Goal: Navigation & Orientation: Find specific page/section

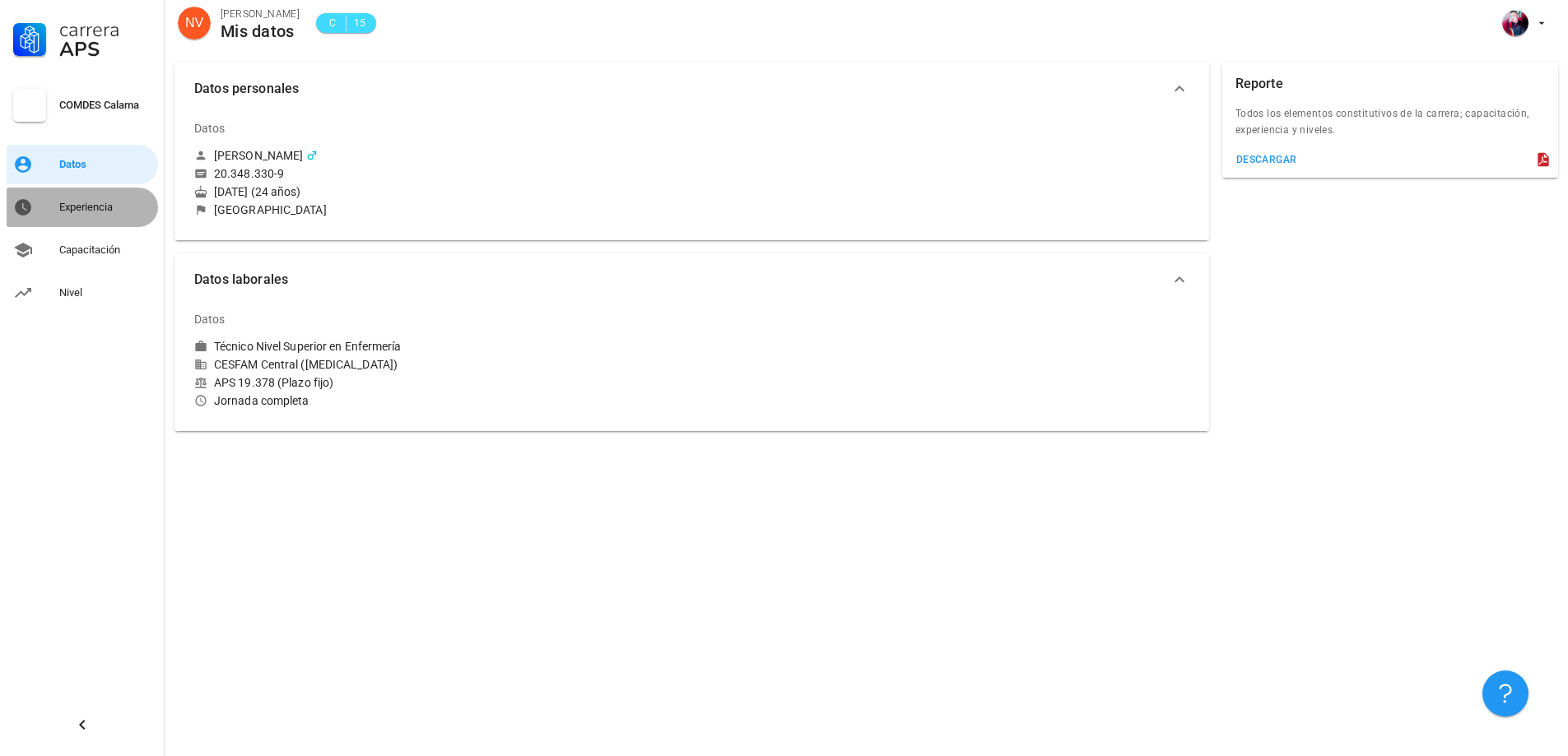
click at [102, 216] on div "Experiencia" at bounding box center [106, 207] width 92 height 26
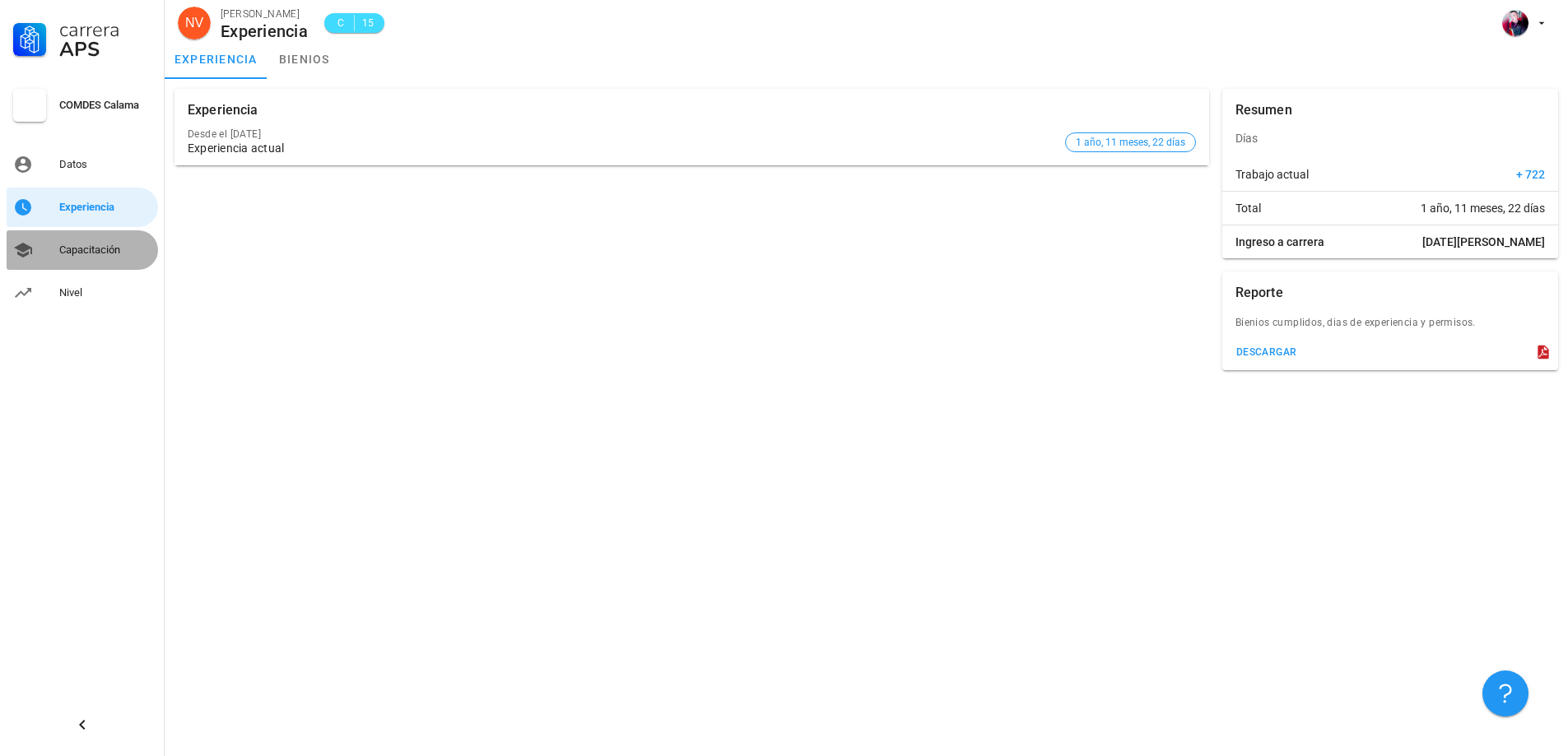
click at [86, 247] on div "Capacitación" at bounding box center [106, 249] width 92 height 13
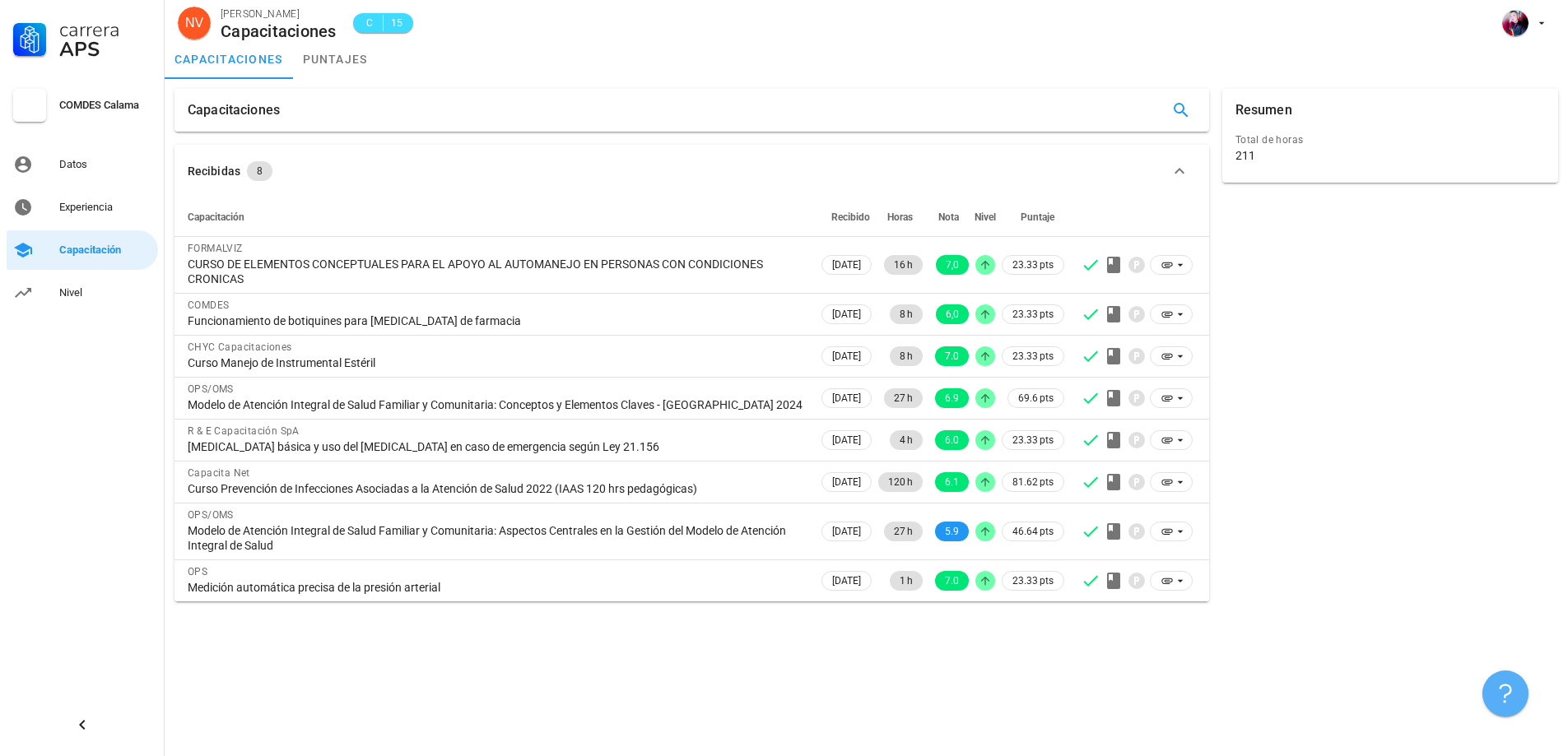
click at [1501, 680] on button "button" at bounding box center [1504, 693] width 46 height 46
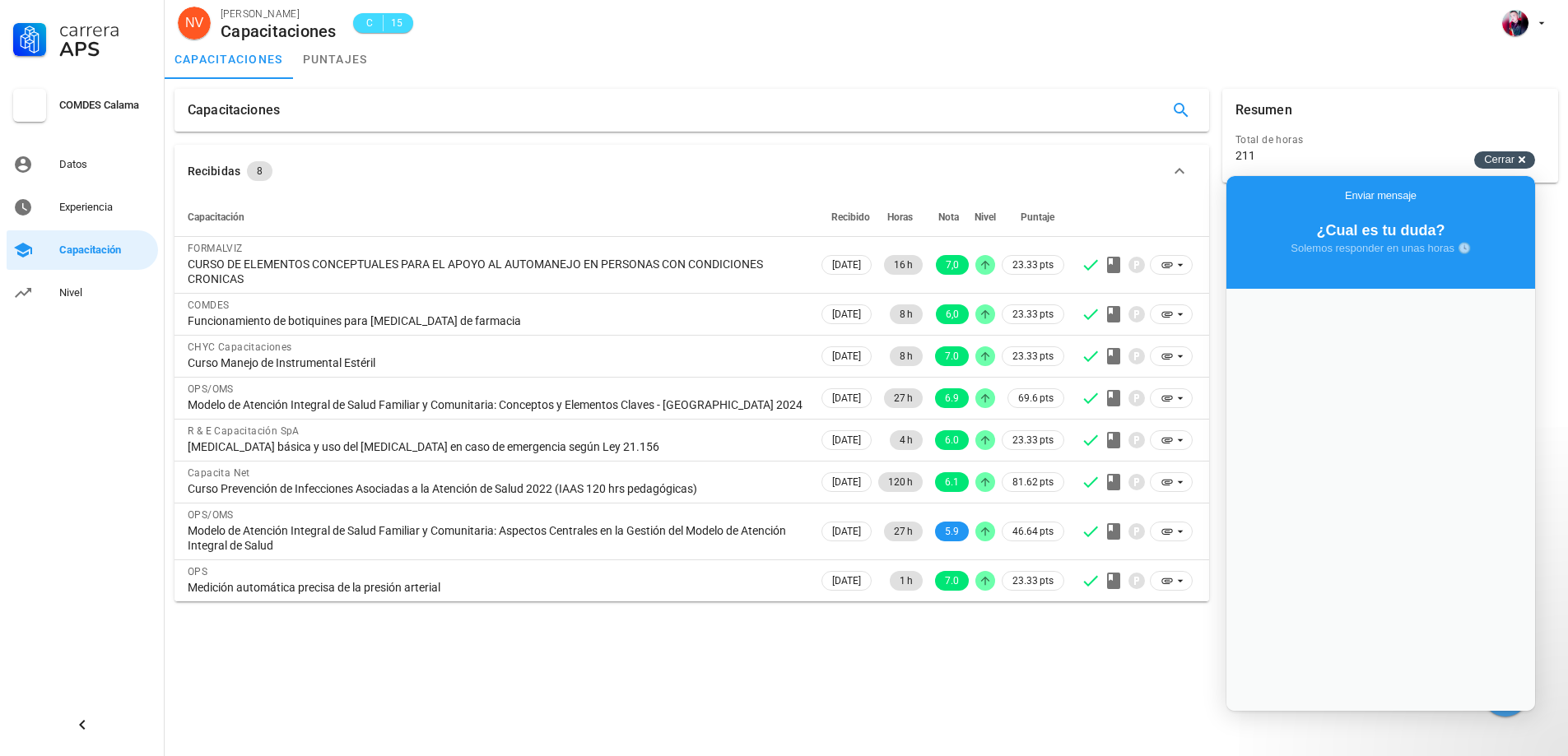
click at [1510, 157] on span "Cerrar" at bounding box center [1499, 159] width 30 height 13
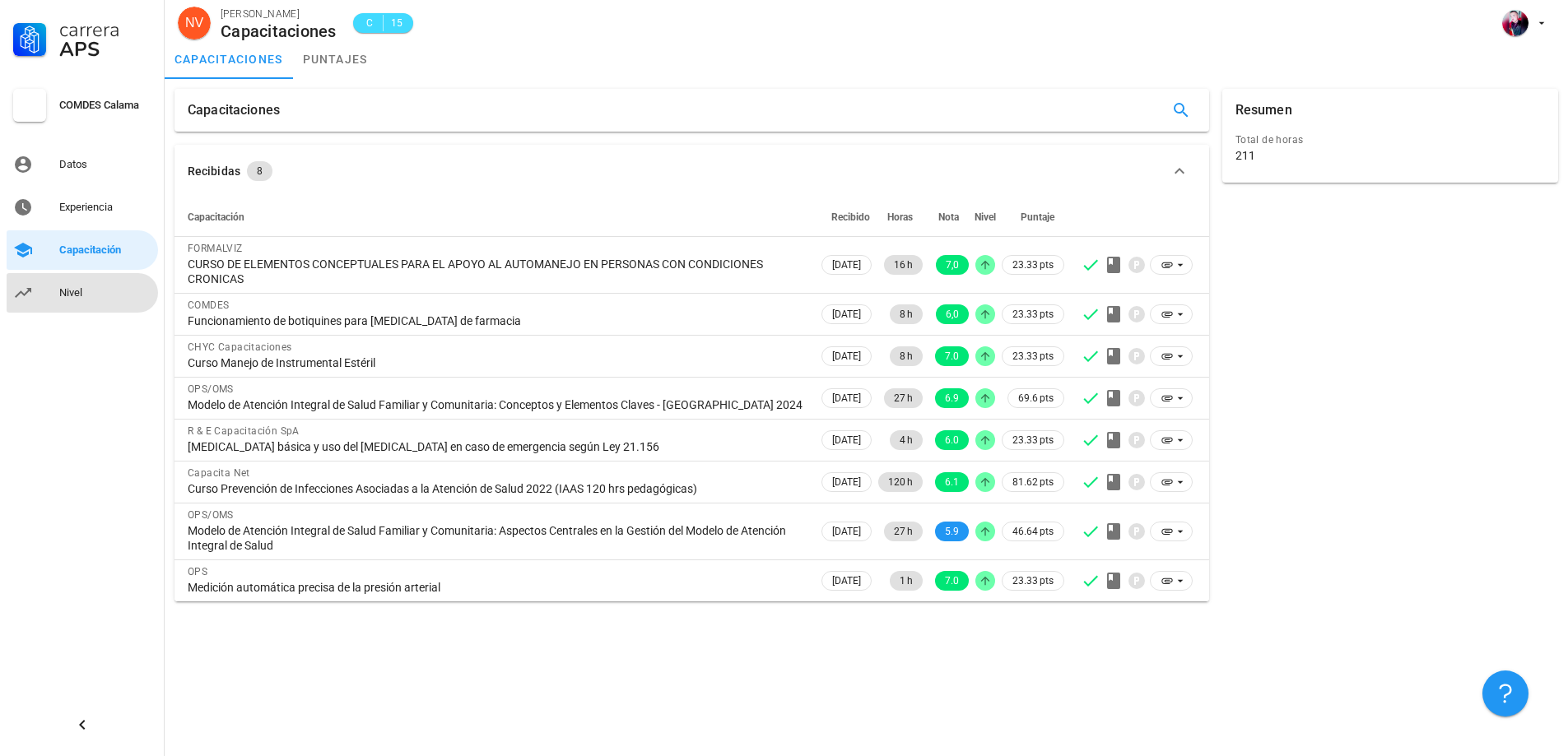
click at [80, 295] on div "Nivel" at bounding box center [106, 292] width 92 height 13
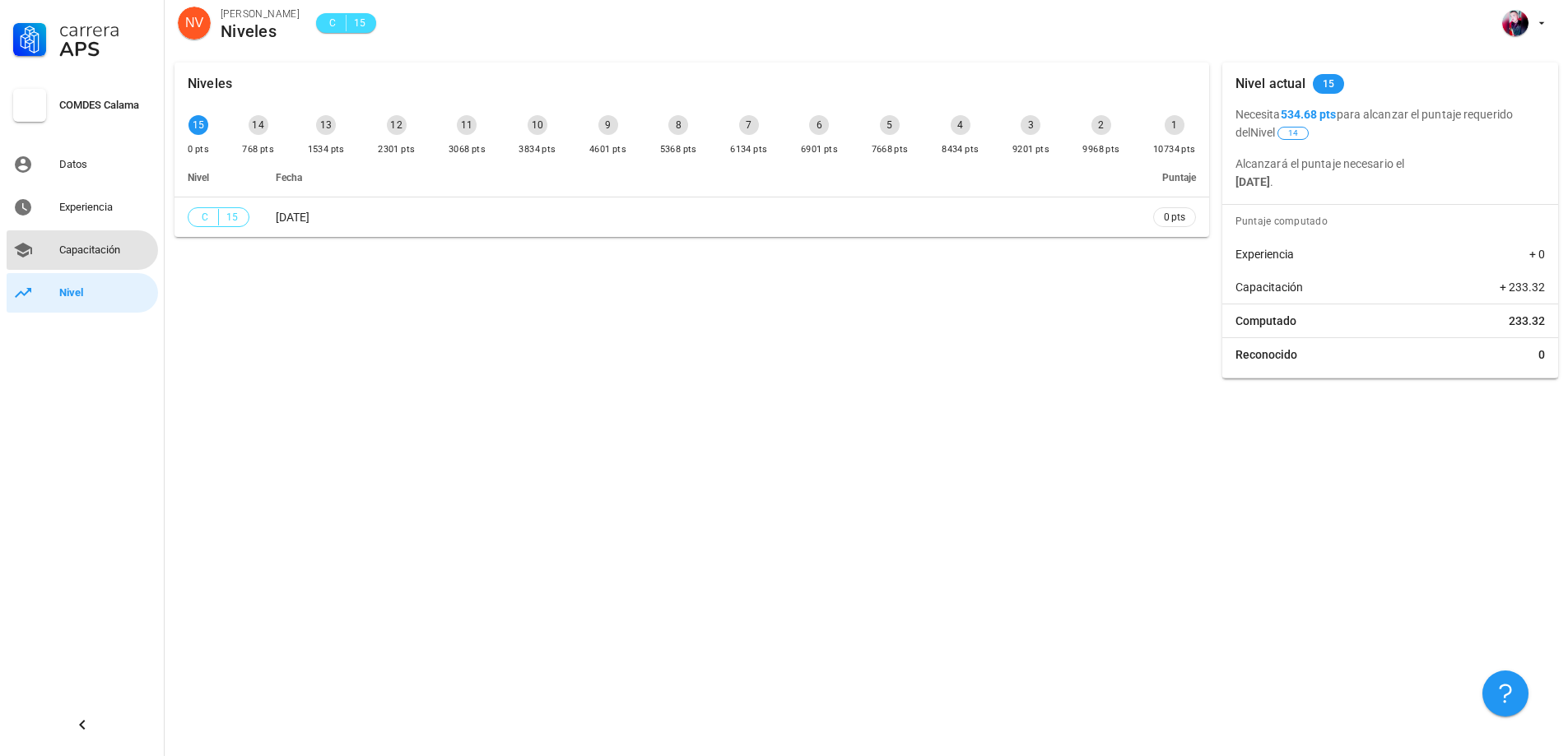
click at [60, 237] on div "Capacitación" at bounding box center [106, 250] width 92 height 26
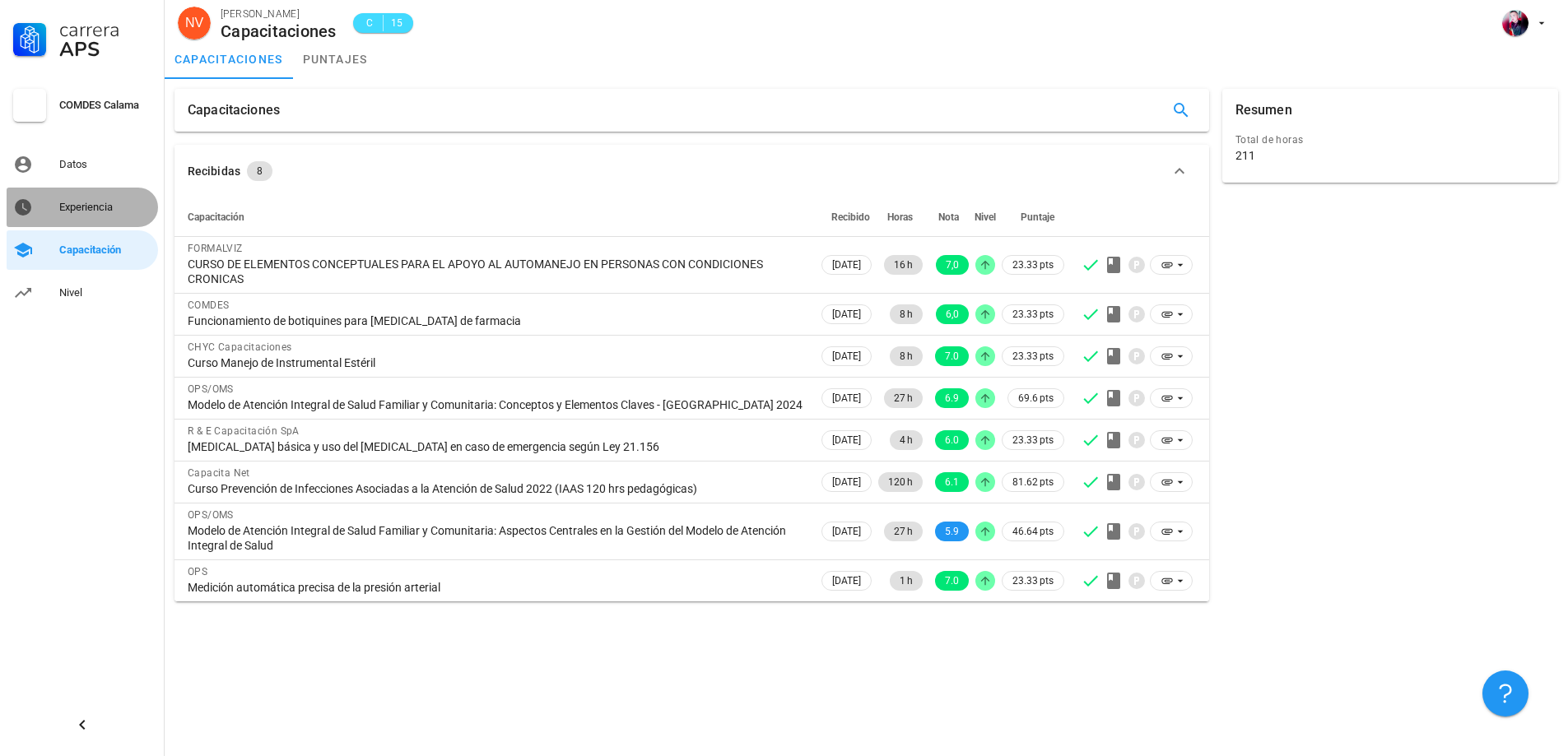
click at [66, 217] on div "Experiencia" at bounding box center [106, 207] width 92 height 26
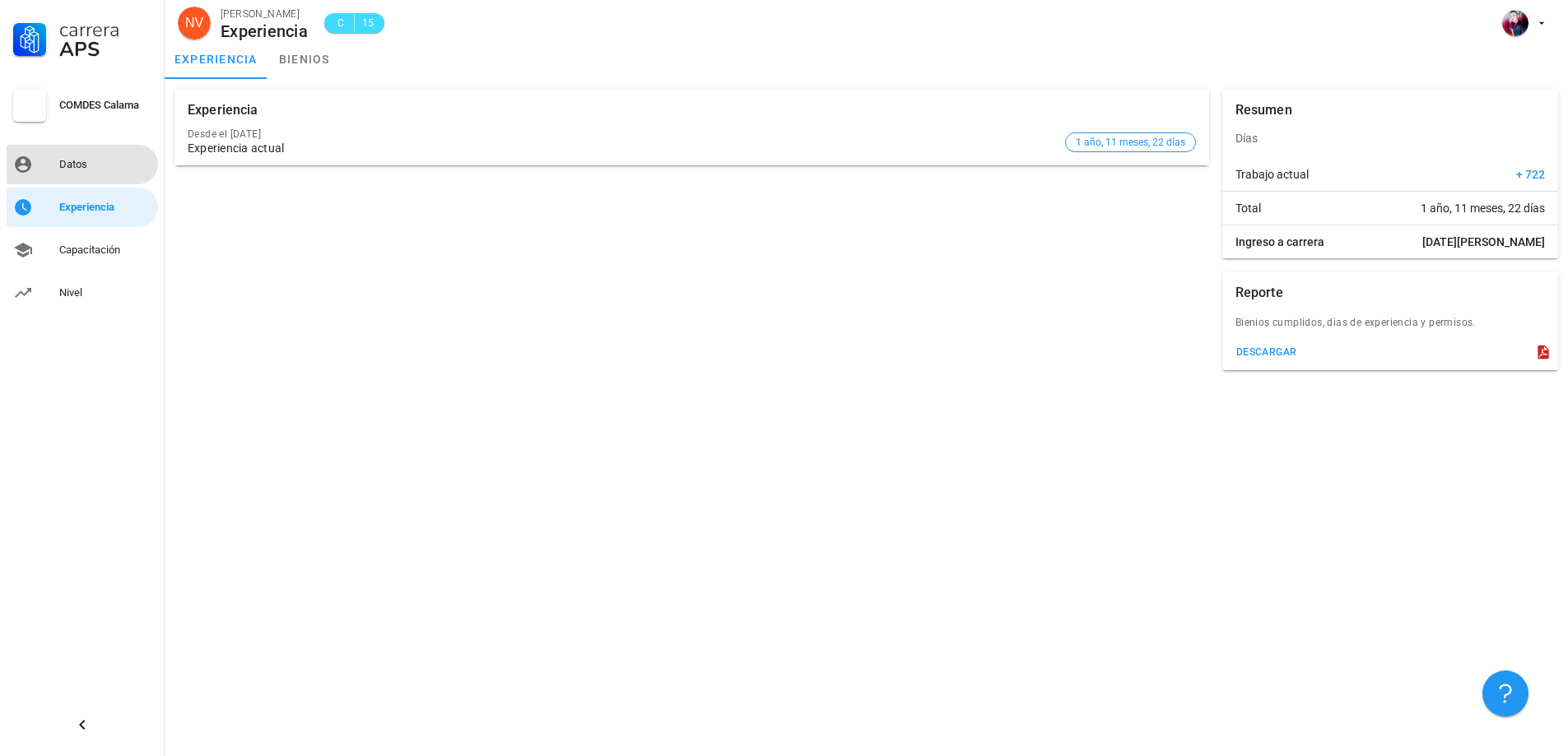
click at [99, 162] on div "Datos" at bounding box center [106, 164] width 92 height 13
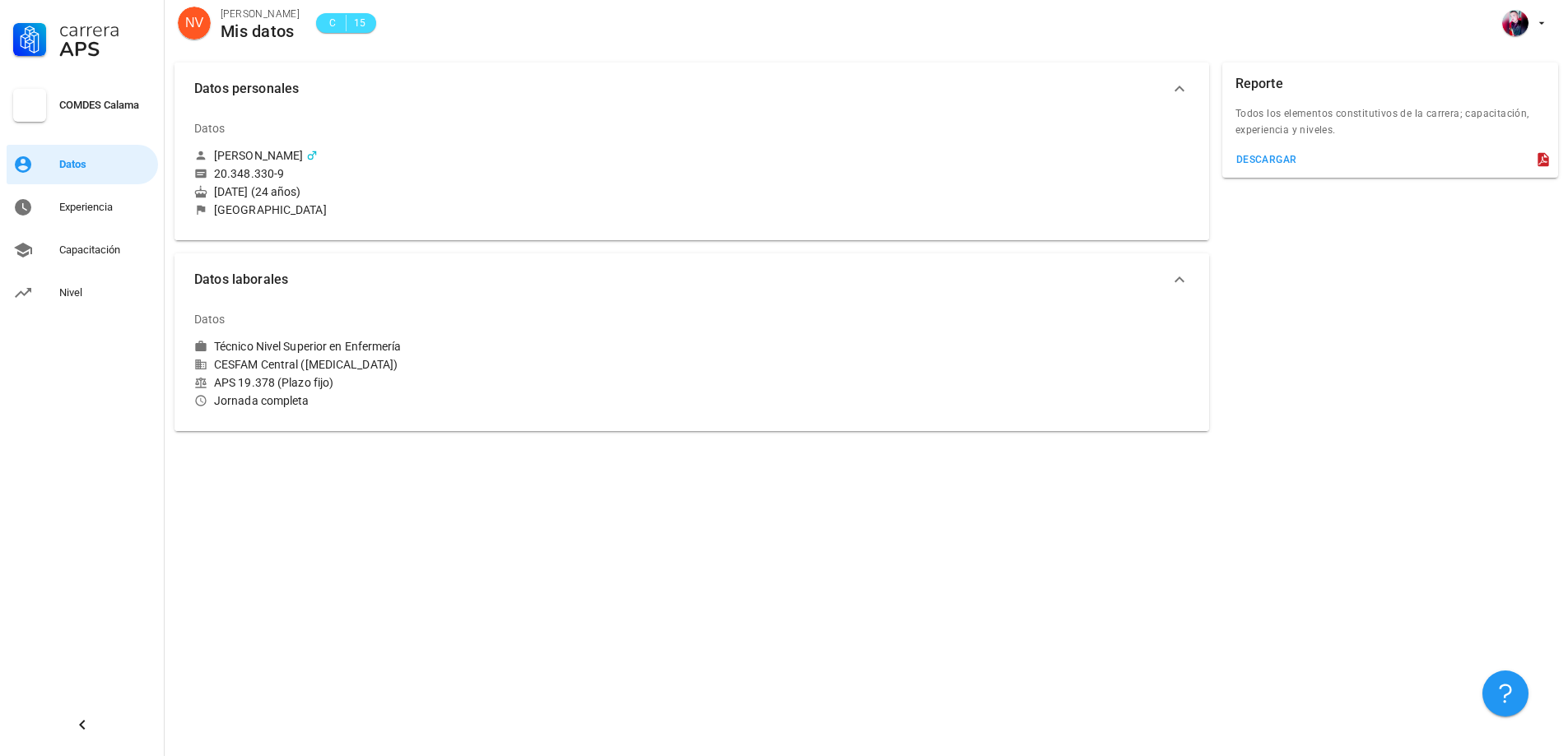
click at [1176, 275] on icon "button" at bounding box center [1179, 279] width 20 height 20
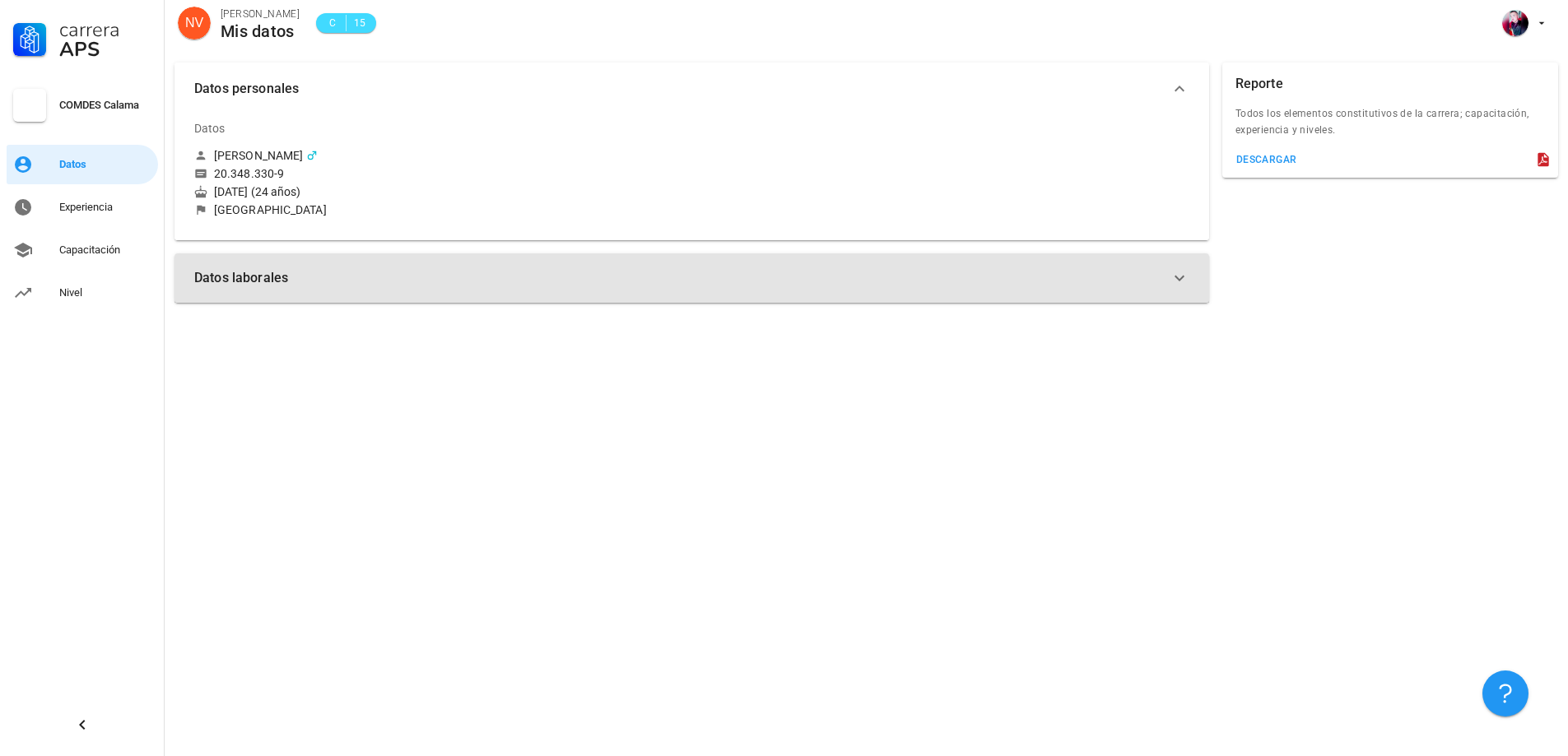
click at [1176, 275] on icon "button" at bounding box center [1179, 278] width 20 height 20
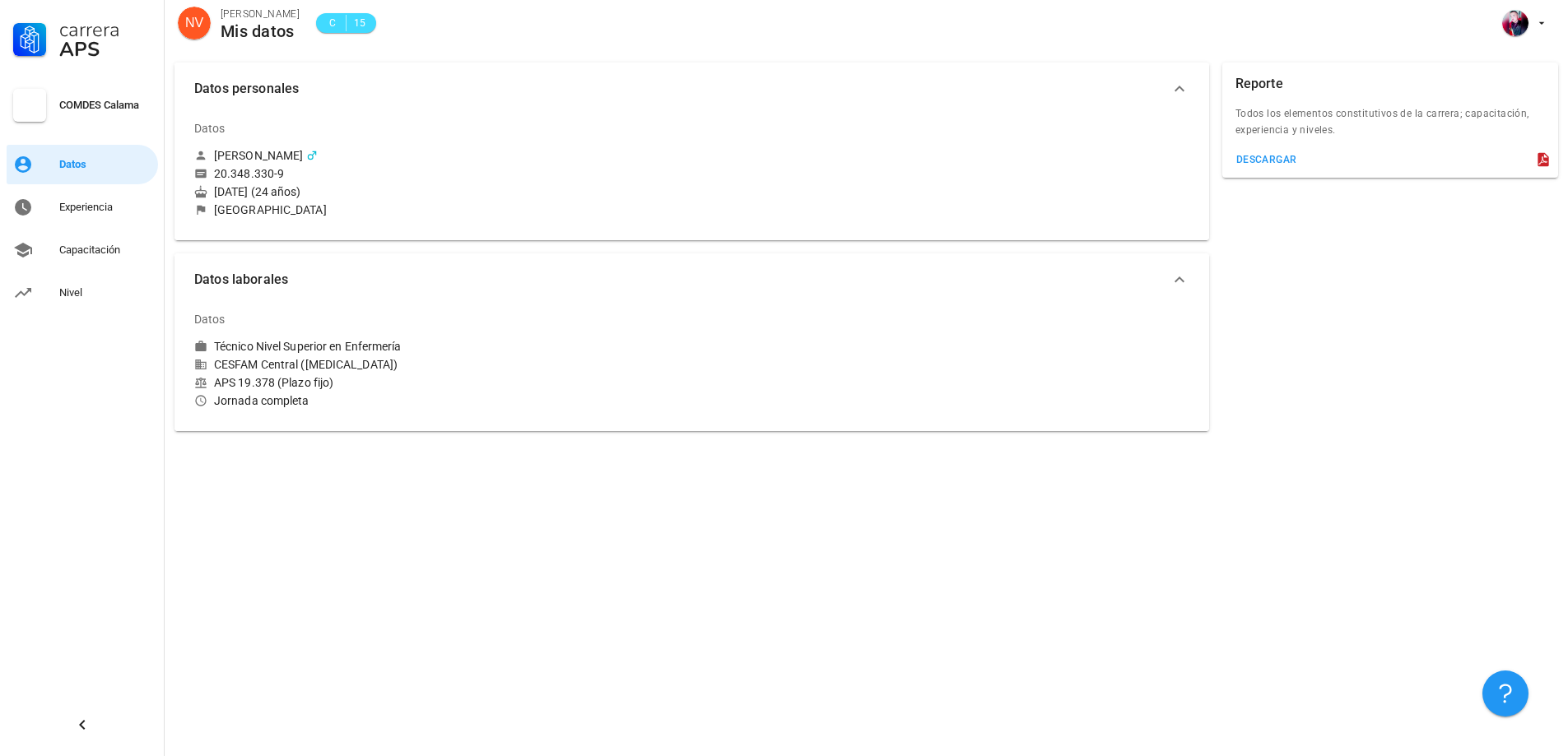
click at [1176, 275] on icon "button" at bounding box center [1179, 279] width 20 height 20
click at [1179, 88] on icon "button" at bounding box center [1179, 89] width 20 height 20
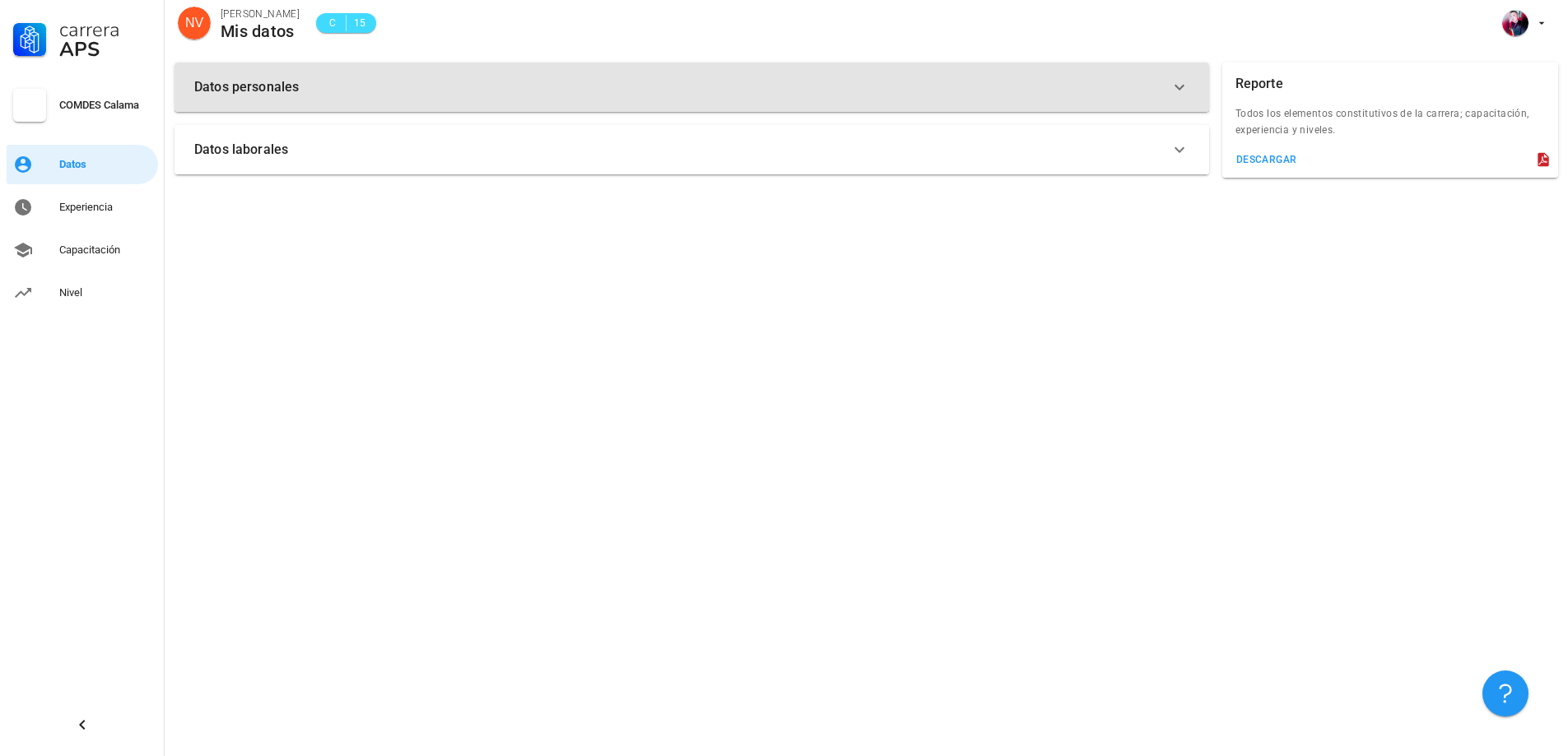
click at [1179, 88] on icon "button" at bounding box center [1179, 88] width 10 height 6
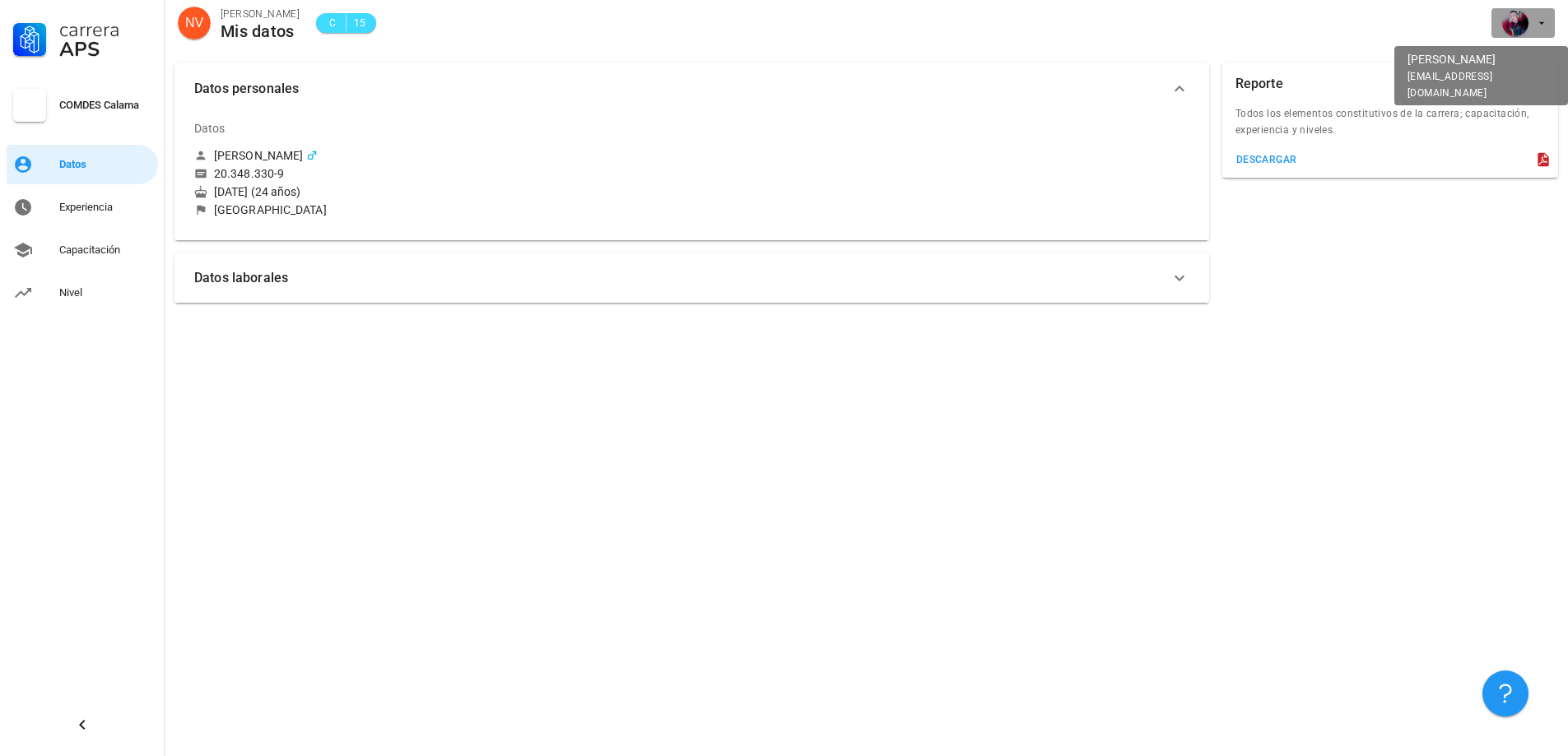
click at [1535, 28] on icon "button" at bounding box center [1541, 22] width 13 height 13
click at [1536, 59] on div "Salir" at bounding box center [1532, 64] width 26 height 33
